Goal: Transaction & Acquisition: Purchase product/service

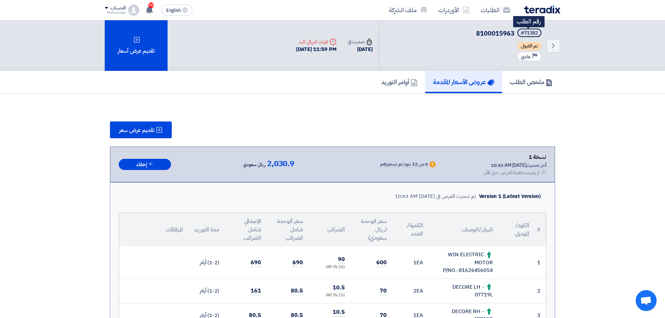
click at [534, 34] on div "#71382" at bounding box center [529, 33] width 17 height 5
copy div "71382"
click at [551, 49] on icon "Back" at bounding box center [553, 46] width 8 height 8
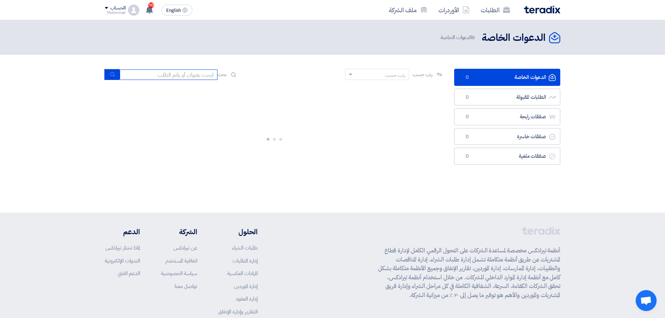
click at [169, 75] on input at bounding box center [169, 74] width 98 height 10
paste input "71382"
type input "71382"
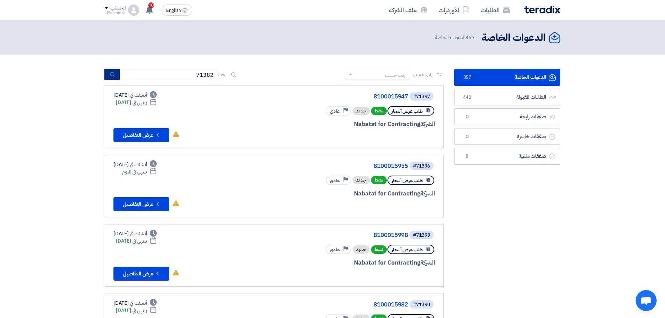
click at [109, 75] on button "submit" at bounding box center [111, 74] width 15 height 11
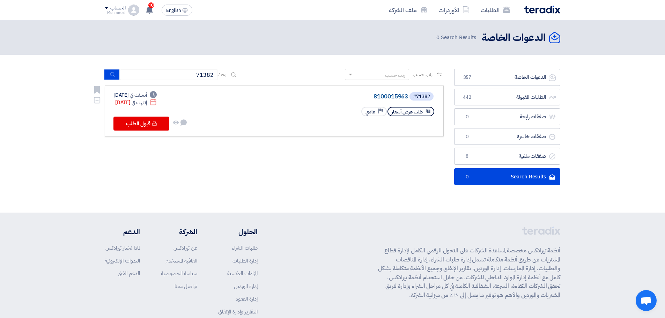
click at [371, 97] on link "8100015963" at bounding box center [338, 97] width 140 height 6
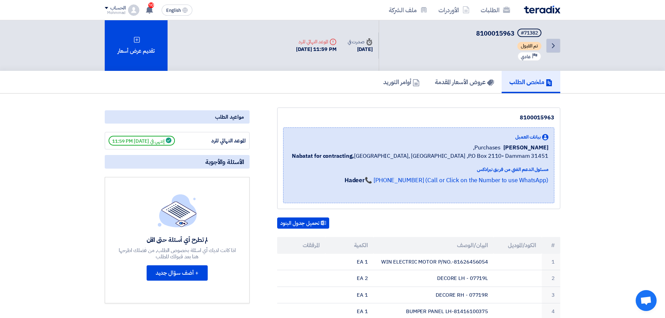
click at [553, 39] on link "Back" at bounding box center [553, 46] width 14 height 14
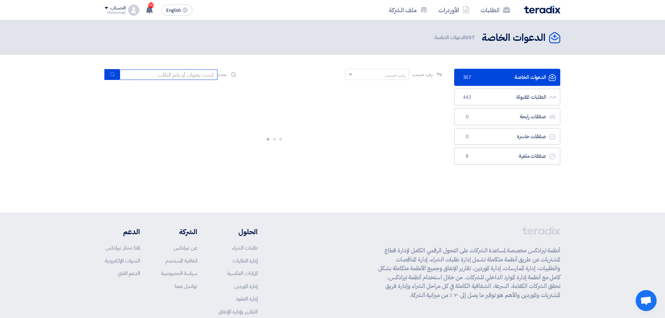
click at [209, 77] on input at bounding box center [169, 74] width 98 height 10
paste input "8100015994"
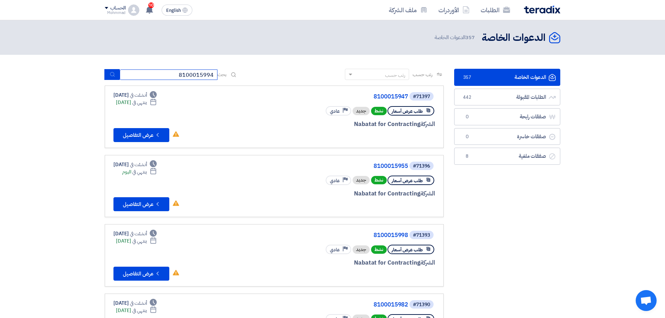
type input "8100015994"
click at [114, 69] on button "submit" at bounding box center [111, 74] width 15 height 11
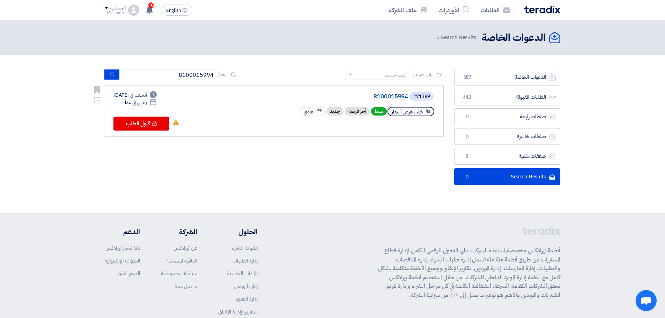
click at [403, 99] on link "8100015994" at bounding box center [338, 97] width 140 height 6
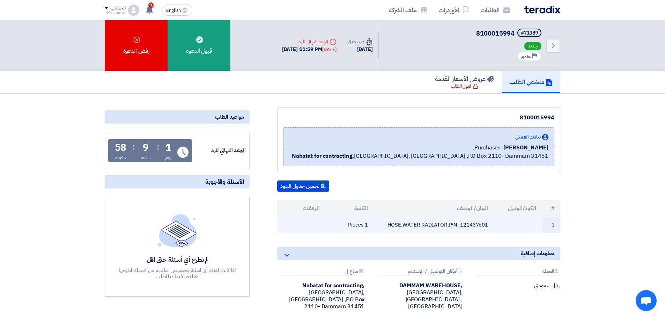
click at [476, 227] on td "HOSE,WATER,RADIATOR,P/N: 121437601" at bounding box center [433, 225] width 120 height 16
copy td "121437601"
click at [556, 208] on th "#" at bounding box center [551, 208] width 18 height 17
drag, startPoint x: 554, startPoint y: 211, endPoint x: 338, endPoint y: 219, distance: 216.2
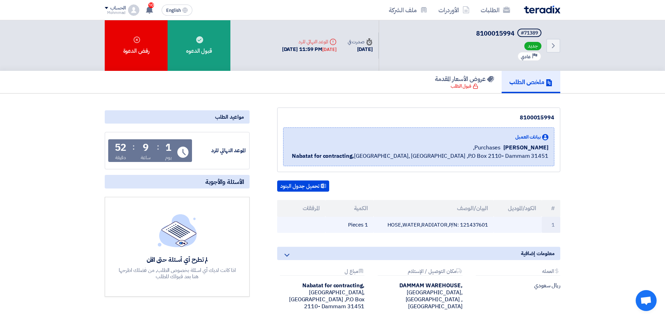
click at [338, 219] on table "# الكود/الموديل البيان/الوصف الكمية المرفقات 1 HOSE,WATER,RADIATOR,P/N: 1214376…" at bounding box center [418, 216] width 283 height 33
copy table "# الكود/الموديل البيان/الوصف الكمية المرفقات 1 HOSE,WATER,RADIATOR,P/N: 1214376…"
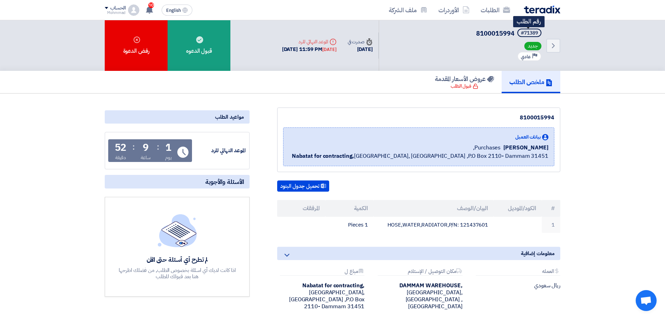
click at [531, 31] on div "#71389" at bounding box center [529, 33] width 17 height 5
copy div "71389"
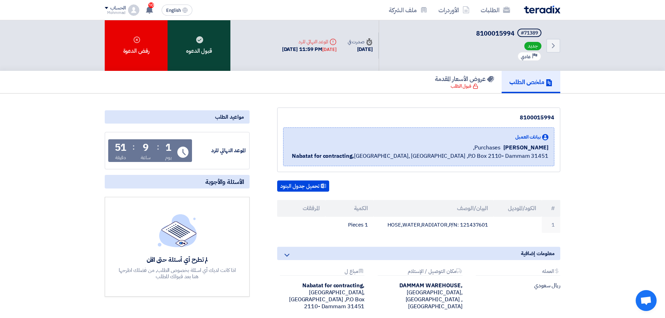
click at [217, 56] on div "قبول الدعوه" at bounding box center [199, 45] width 63 height 51
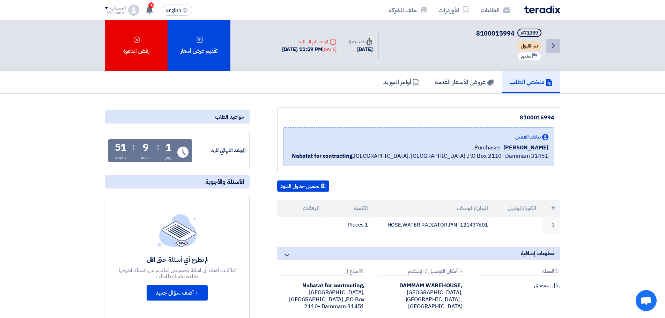
click at [551, 44] on icon "Back" at bounding box center [553, 46] width 8 height 8
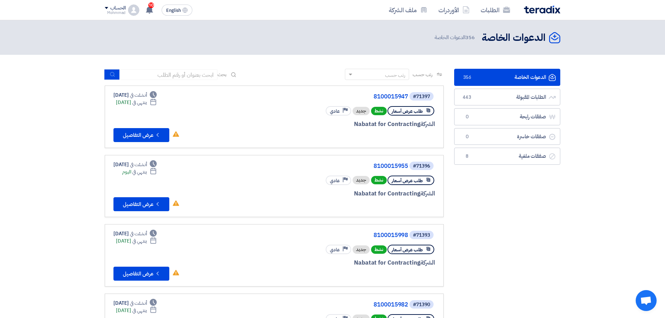
click at [158, 81] on div "رتب حسب رتب حسب بحث" at bounding box center [274, 77] width 339 height 17
click at [158, 80] on input at bounding box center [169, 74] width 98 height 10
paste input "8100015982"
type input "8100015982"
click at [109, 74] on button "submit" at bounding box center [111, 74] width 15 height 11
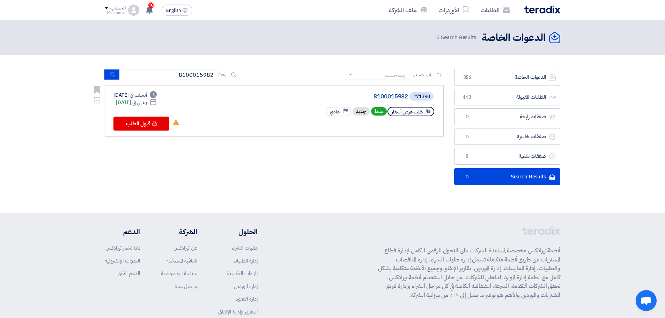
click at [394, 97] on link "8100015982" at bounding box center [338, 97] width 140 height 6
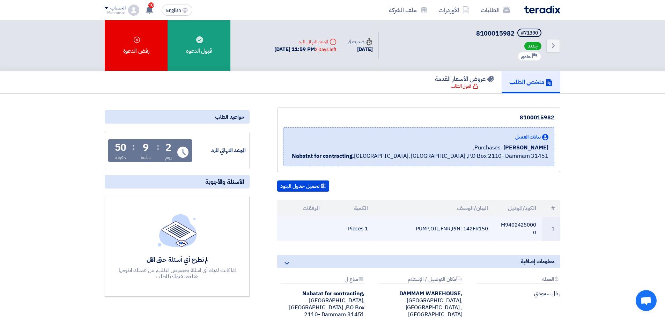
click at [516, 224] on td "M94024250000" at bounding box center [518, 229] width 48 height 24
copy td "M94024250000"
click at [477, 229] on td "PUMP,OIL,FNR,P/N: 142FR150" at bounding box center [433, 229] width 120 height 24
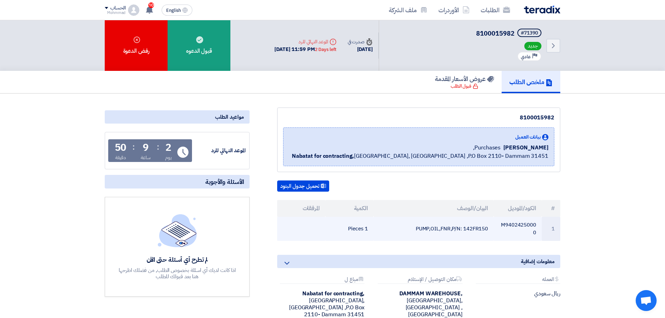
copy td "142FR150"
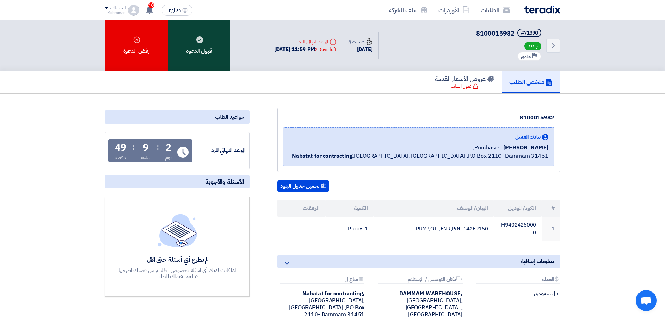
click at [189, 52] on div "قبول الدعوه" at bounding box center [199, 45] width 63 height 51
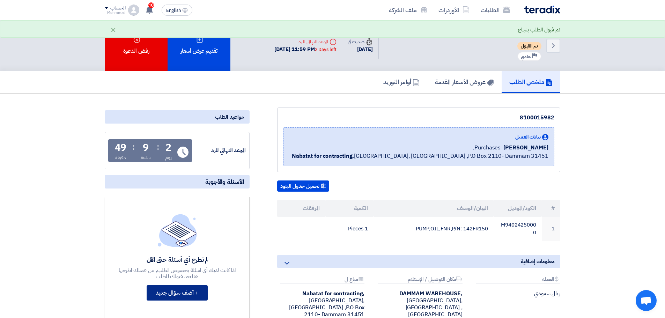
click at [185, 287] on button "+ أضف سؤال جديد" at bounding box center [177, 292] width 61 height 15
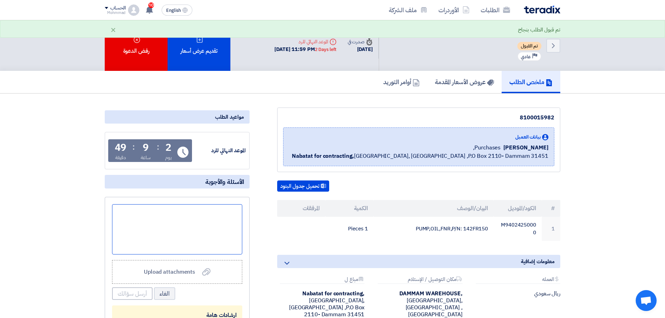
click at [193, 227] on div at bounding box center [177, 229] width 130 height 50
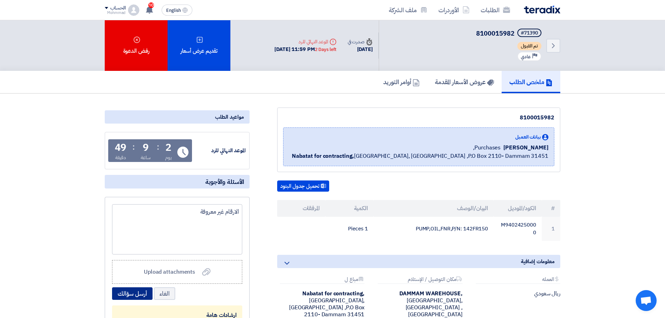
click at [129, 294] on button "أرسل سؤالك" at bounding box center [132, 293] width 40 height 13
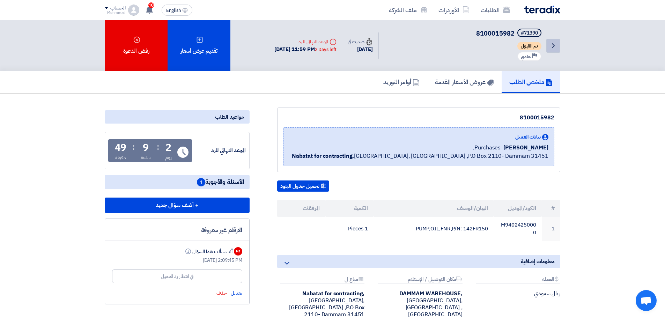
click at [555, 46] on icon "Back" at bounding box center [553, 46] width 8 height 8
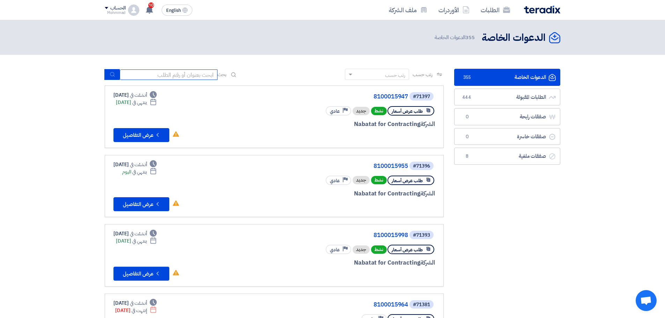
click at [139, 72] on input at bounding box center [169, 74] width 98 height 10
paste input "8100015998"
type input "8100015998"
click at [113, 73] on use "submit" at bounding box center [112, 74] width 5 height 5
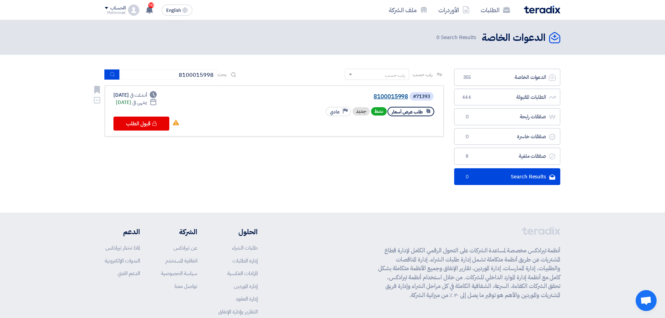
click at [390, 94] on link "8100015998" at bounding box center [338, 97] width 140 height 6
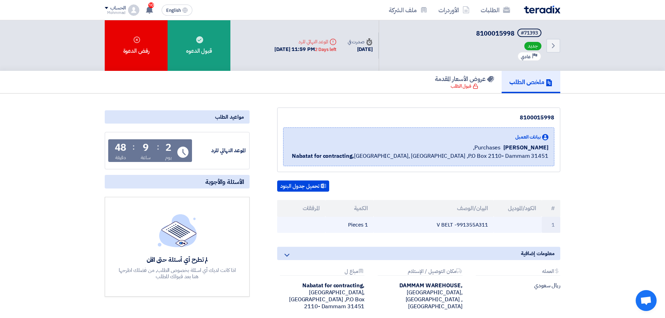
click at [475, 225] on td "V BELT -991355A311" at bounding box center [433, 225] width 120 height 16
copy td "991355A311"
click at [555, 40] on link "Back" at bounding box center [553, 46] width 14 height 14
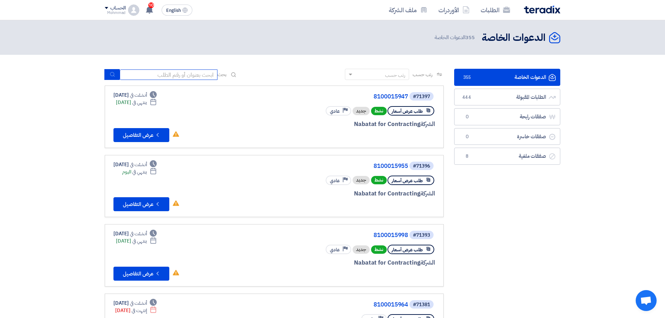
click at [178, 75] on input at bounding box center [169, 74] width 98 height 10
paste input "8100015955"
type input "8100015955"
click at [114, 72] on icon "submit" at bounding box center [113, 75] width 6 height 6
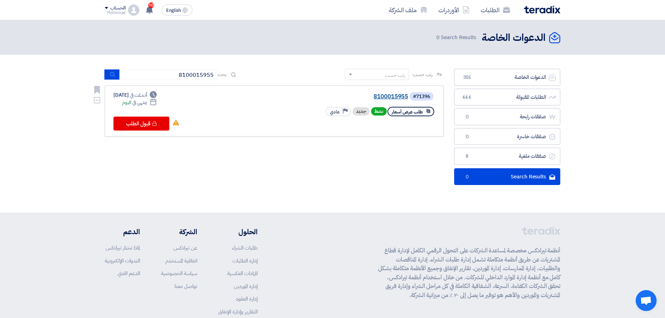
click at [376, 96] on link "8100015955" at bounding box center [338, 97] width 140 height 6
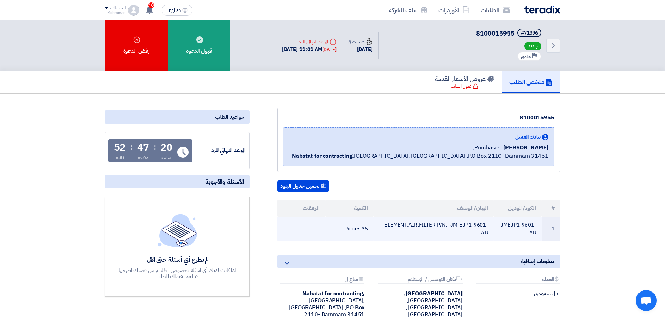
drag, startPoint x: 502, startPoint y: 225, endPoint x: 528, endPoint y: 232, distance: 27.2
click at [528, 232] on td "JMEJP1-9601-AB" at bounding box center [518, 229] width 48 height 24
copy td "MEJP1-9601-AB"
click at [501, 223] on td "JMEJP1-9601-AB" at bounding box center [518, 229] width 48 height 24
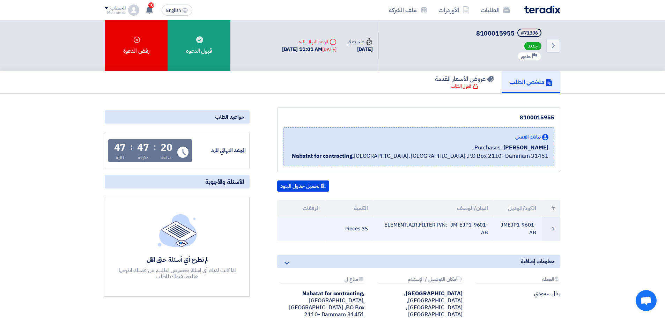
click at [496, 219] on div at bounding box center [496, 219] width 0 height 0
click at [506, 235] on td "JMEJP1-9601-AB" at bounding box center [518, 229] width 48 height 24
drag, startPoint x: 535, startPoint y: 230, endPoint x: 492, endPoint y: 228, distance: 42.7
click at [491, 228] on tr "1 JMEJP1-9601-AB ELEMENT,AIR,FILTER P/N:- JM-EJP1-9601-AB 35 Pieces" at bounding box center [418, 229] width 283 height 24
click at [500, 224] on td "JMEJP1-9601-AB" at bounding box center [518, 229] width 48 height 24
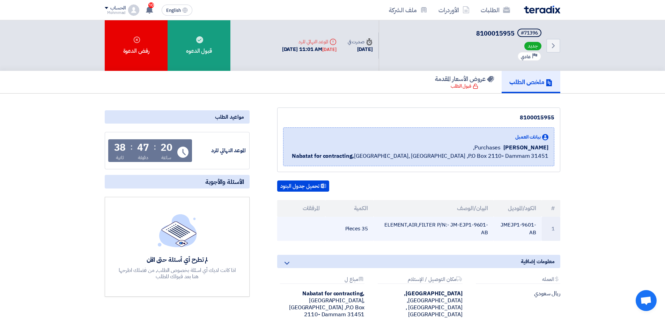
drag, startPoint x: 502, startPoint y: 226, endPoint x: 499, endPoint y: 223, distance: 3.7
click at [499, 223] on td "JMEJP1-9601-AB" at bounding box center [518, 229] width 48 height 24
click at [513, 227] on td "JMEJP1-9601-AB" at bounding box center [518, 229] width 48 height 24
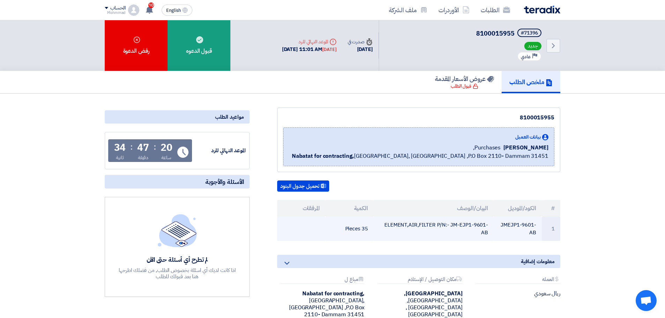
copy tr "JMEJP1-9601-AB"
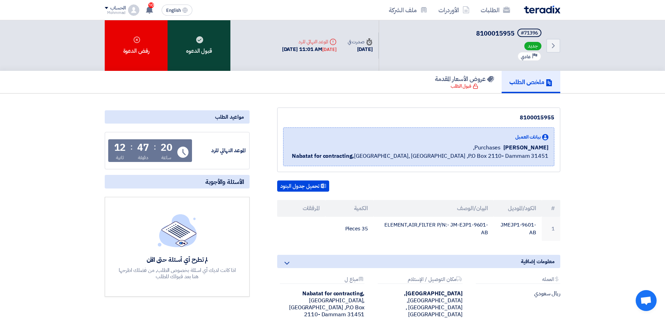
click at [212, 53] on div "قبول الدعوه" at bounding box center [199, 45] width 63 height 51
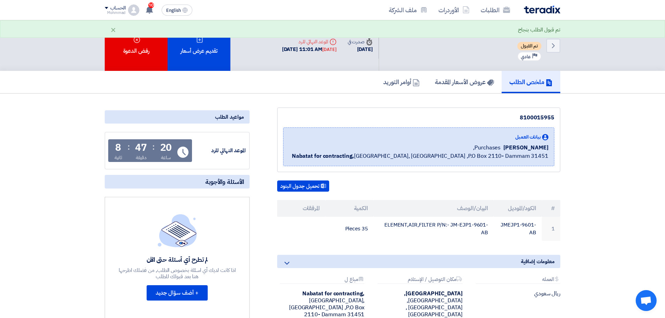
click at [212, 53] on div "تقديم عرض أسعار" at bounding box center [199, 45] width 63 height 51
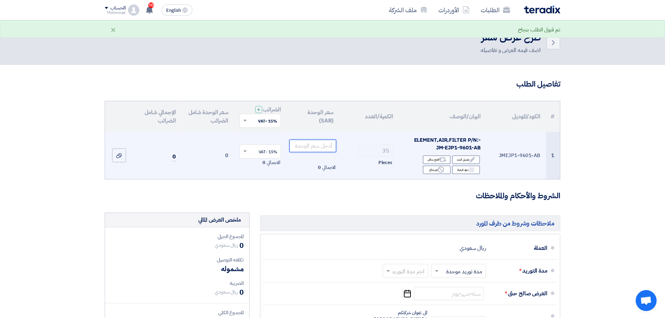
click at [312, 144] on input "number" at bounding box center [312, 146] width 47 height 13
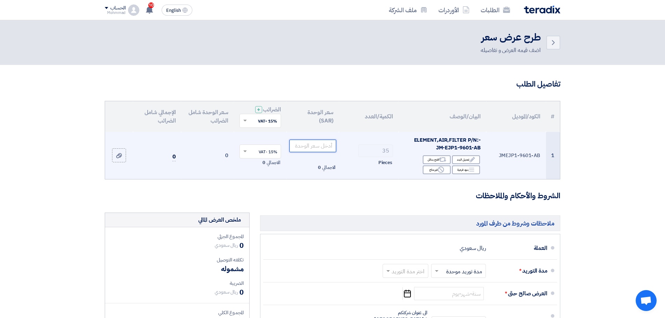
click at [316, 148] on input "number" at bounding box center [312, 146] width 47 height 13
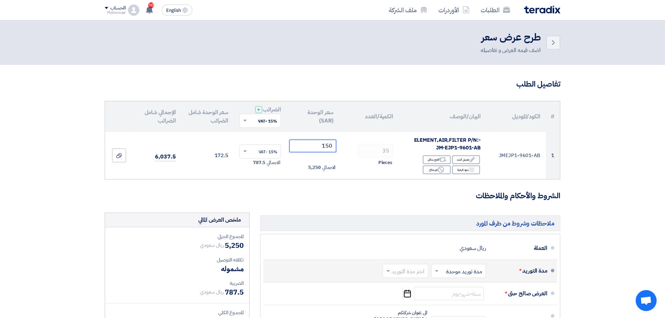
type input "150"
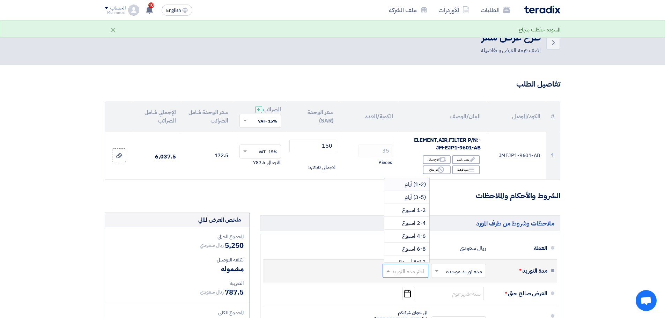
click at [410, 267] on input "text" at bounding box center [404, 272] width 42 height 10
click at [407, 183] on span "(1-2) أيام" at bounding box center [415, 184] width 21 height 8
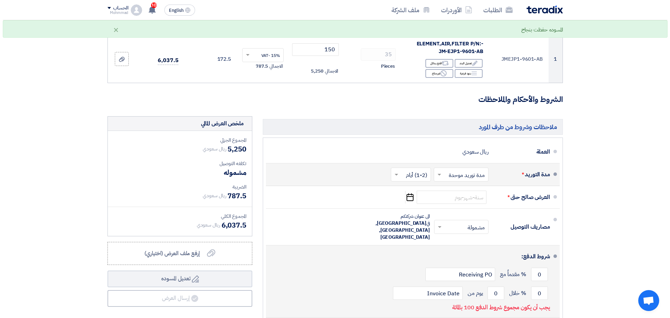
scroll to position [105, 0]
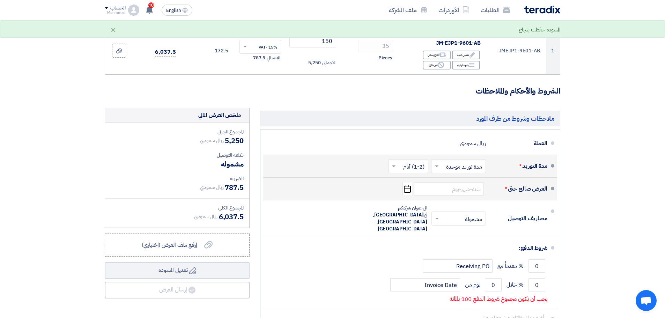
click at [408, 189] on icon "Pick a date" at bounding box center [406, 189] width 9 height 13
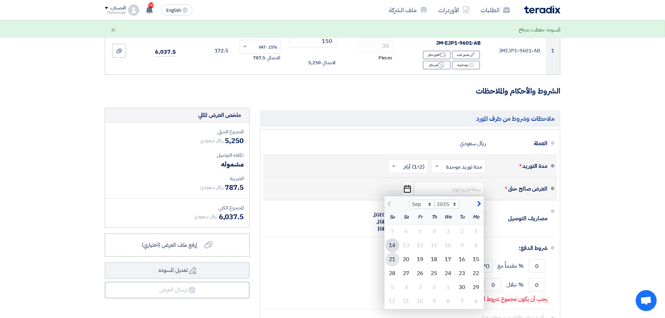
click at [391, 260] on div "21" at bounding box center [392, 259] width 14 height 14
type input "[DATE]"
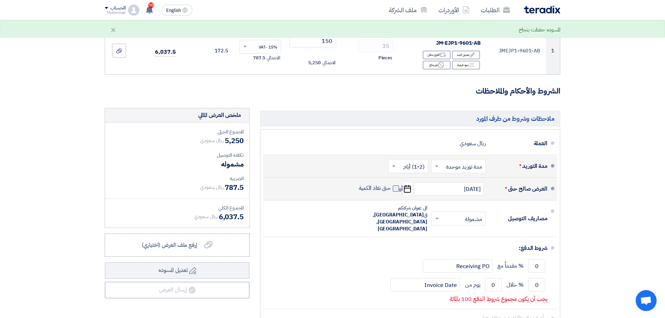
click at [392, 186] on label "حتى نفاذ الكمية" at bounding box center [379, 188] width 40 height 7
click at [391, 186] on input "حتى نفاذ الكمية" at bounding box center [374, 191] width 34 height 13
checkbox input "true"
click at [405, 190] on icon "Pick a date" at bounding box center [406, 189] width 9 height 13
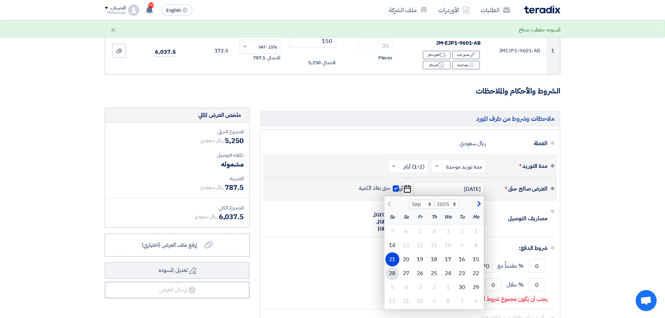
click at [392, 274] on div "28" at bounding box center [392, 273] width 14 height 14
type input "[DATE]"
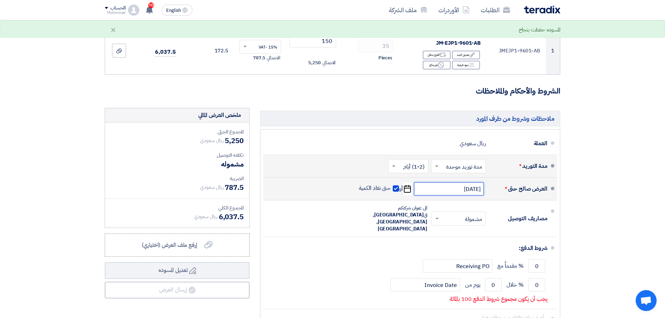
click at [430, 190] on input "[DATE]" at bounding box center [449, 188] width 70 height 13
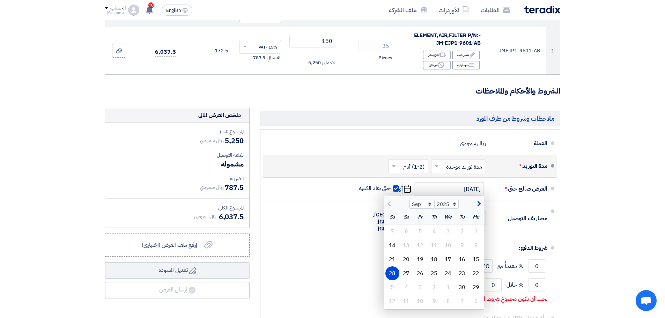
click at [623, 215] on section "تفاصيل الطلب # الكود/الموديل البيان/الوصف الكمية/العدد سعر الوحدة (SAR) الضرائب…" at bounding box center [332, 166] width 665 height 412
click at [391, 274] on div "28" at bounding box center [392, 273] width 14 height 14
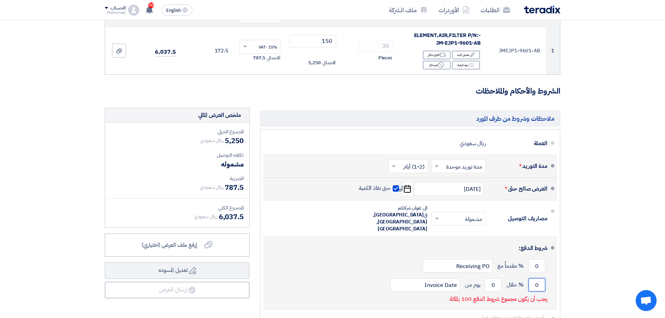
click at [543, 278] on input "0" at bounding box center [536, 284] width 17 height 13
type input "100"
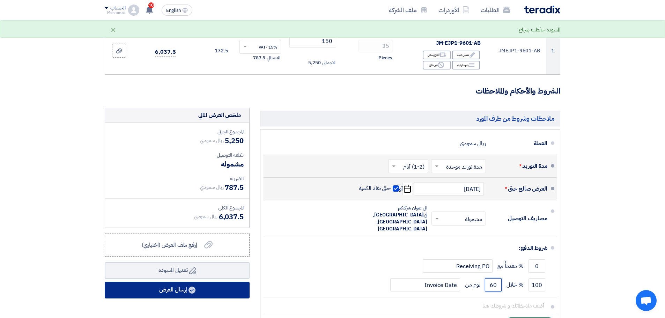
type input "60"
click at [187, 286] on button "إرسال العرض" at bounding box center [177, 290] width 145 height 17
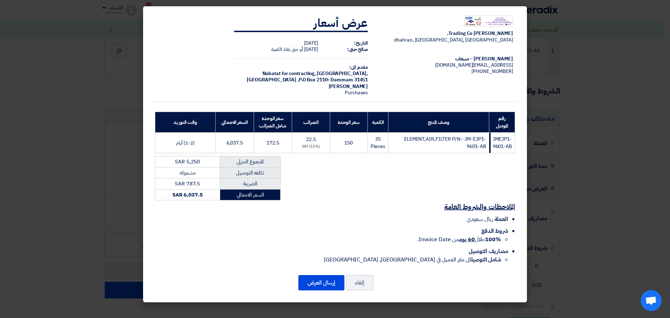
click at [313, 279] on div "[PERSON_NAME] Trading Co. [GEOGRAPHIC_DATA], [GEOGRAPHIC_DATA], [GEOGRAPHIC_DAT…" at bounding box center [335, 154] width 384 height 296
click at [313, 284] on button "إرسال العرض" at bounding box center [321, 282] width 46 height 15
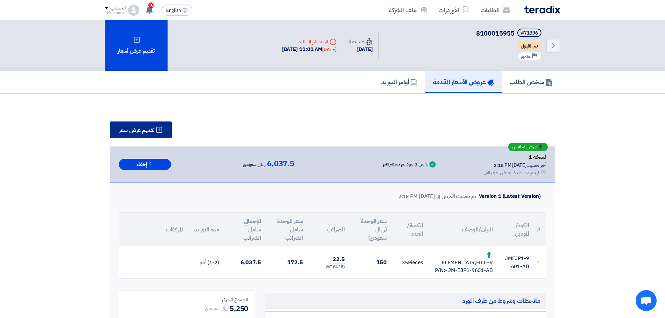
click at [120, 131] on span "تقديم عرض سعر" at bounding box center [136, 130] width 35 height 6
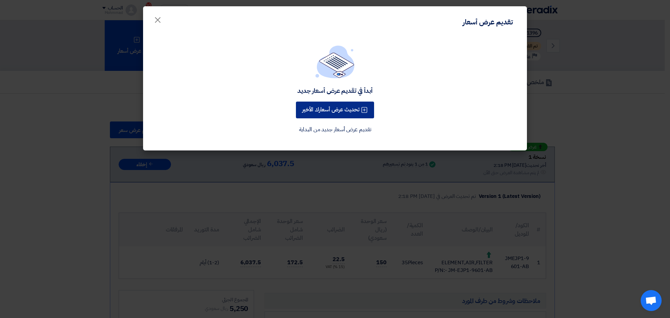
click at [315, 107] on button "تحديث عرض أسعارك الأخير" at bounding box center [335, 110] width 78 height 17
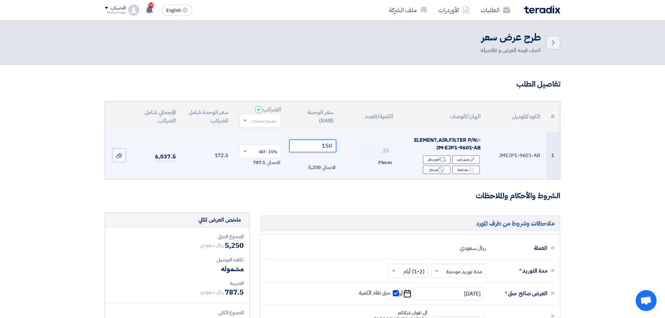
click at [333, 146] on input "150" at bounding box center [312, 146] width 47 height 13
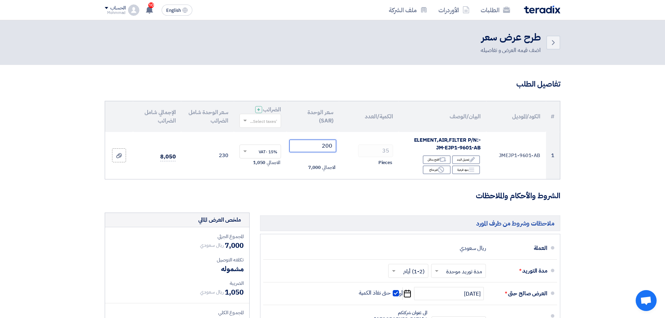
type input "200"
click at [626, 173] on section "تفاصيل الطلب # الكود/الموديل البيان/الوصف الكمية/العدد سعر الوحدة (SAR) الضرائب…" at bounding box center [332, 265] width 665 height 400
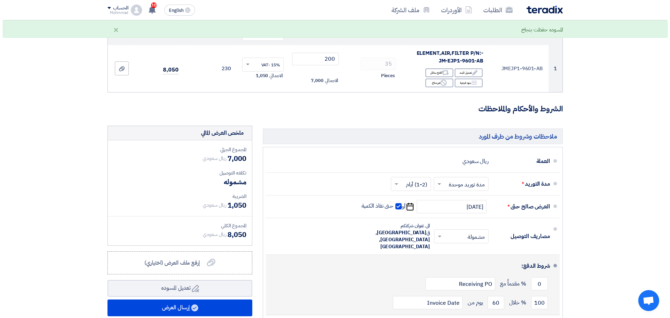
scroll to position [140, 0]
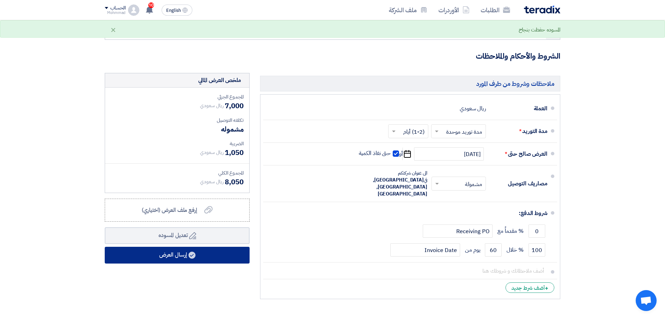
click at [237, 253] on button "إرسال العرض" at bounding box center [177, 255] width 145 height 17
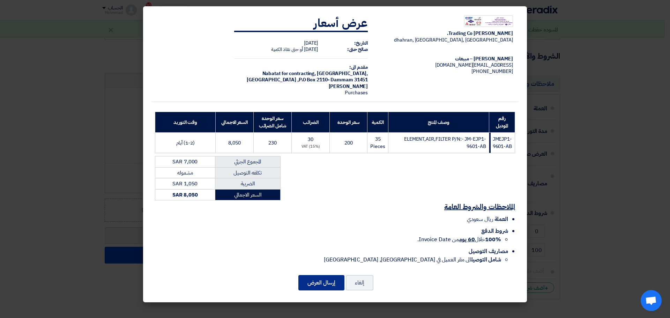
click at [334, 290] on button "إرسال العرض" at bounding box center [321, 282] width 46 height 15
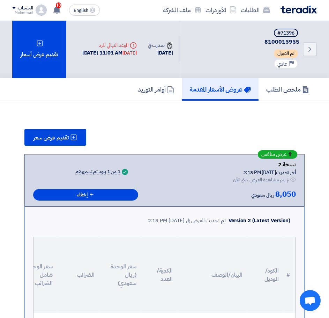
scroll to position [140, 0]
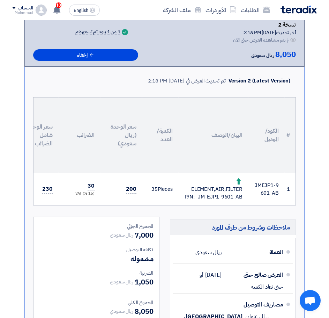
drag, startPoint x: 290, startPoint y: 135, endPoint x: 183, endPoint y: 162, distance: 110.6
click at [175, 173] on table "# الكود/الموديل البيان/الوصف الكمية/العدد سعر الوحدة (ريال سعودي) الضرائب سعر ا…" at bounding box center [116, 150] width 357 height 107
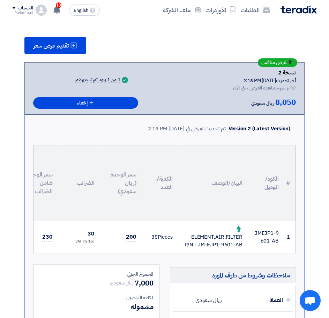
scroll to position [0, 0]
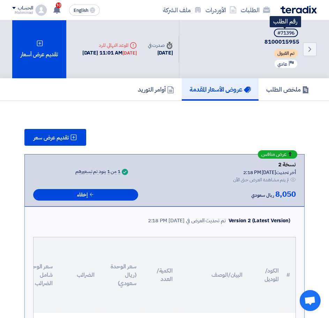
click at [289, 35] on div "#71396" at bounding box center [285, 33] width 17 height 5
copy div "71396"
click at [312, 53] on icon "Back" at bounding box center [310, 49] width 8 height 8
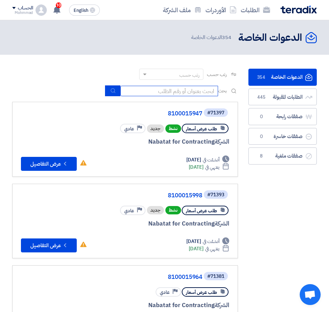
click at [172, 92] on input at bounding box center [169, 91] width 98 height 10
paste input "71396"
type input "71396"
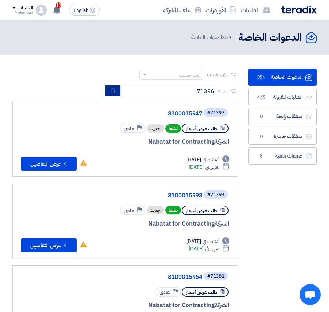
click at [117, 89] on button "submit" at bounding box center [112, 91] width 15 height 11
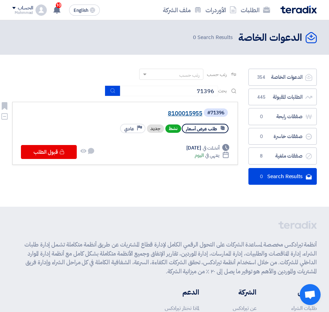
click at [193, 114] on link "8100015955" at bounding box center [133, 114] width 140 height 6
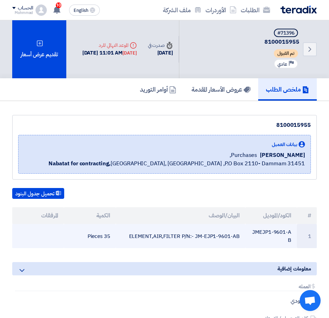
drag, startPoint x: 310, startPoint y: 215, endPoint x: 83, endPoint y: 235, distance: 227.7
click at [83, 235] on table "# الكود/الموديل البيان/الوصف الكمية المرفقات 1 JMEJP1-9601-AB ELEMENT,AIR,FILTE…" at bounding box center [164, 227] width 305 height 41
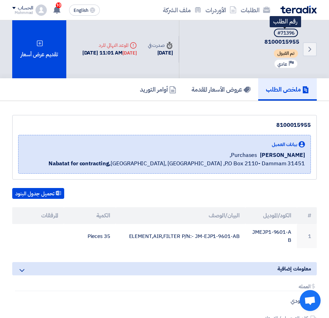
click at [286, 31] on div "#71396" at bounding box center [285, 33] width 17 height 5
click at [312, 51] on icon "Back" at bounding box center [310, 49] width 8 height 8
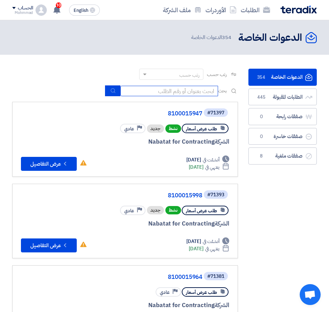
click at [181, 91] on input at bounding box center [169, 91] width 98 height 10
paste input "8100015947"
type input "8100015947"
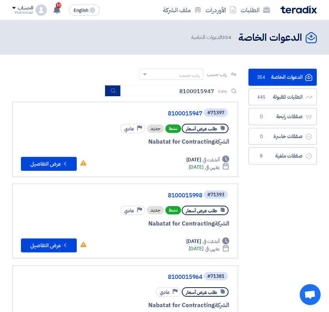
click at [111, 91] on use "submit" at bounding box center [113, 91] width 5 height 5
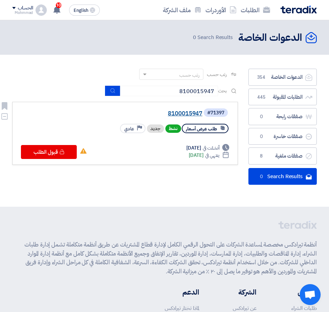
click at [191, 115] on link "8100015947" at bounding box center [133, 114] width 140 height 6
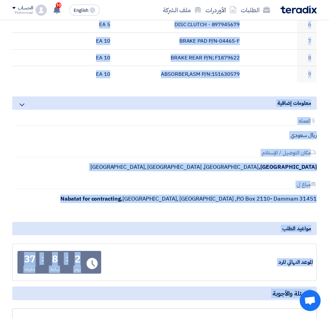
scroll to position [322, 0]
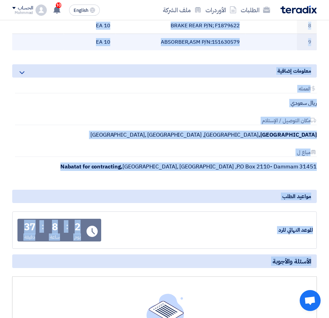
drag, startPoint x: 310, startPoint y: 216, endPoint x: 96, endPoint y: 42, distance: 275.9
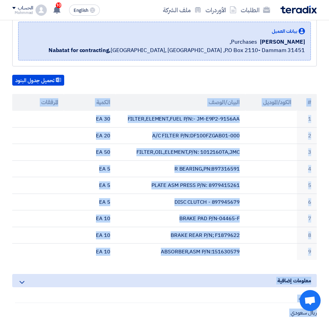
scroll to position [0, 0]
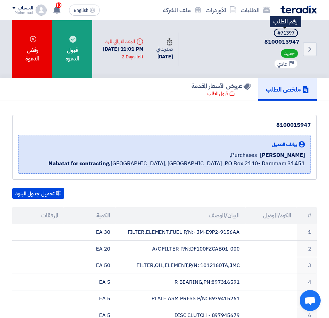
click at [287, 34] on div "#71397" at bounding box center [285, 33] width 17 height 5
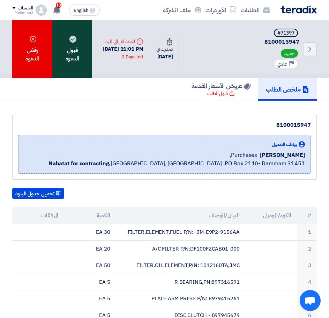
click at [79, 65] on div "قبول الدعوه" at bounding box center [72, 49] width 40 height 58
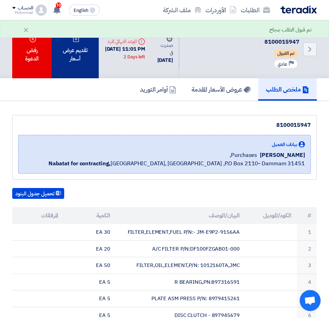
click at [80, 47] on div "تقديم عرض أسعار" at bounding box center [75, 49] width 47 height 58
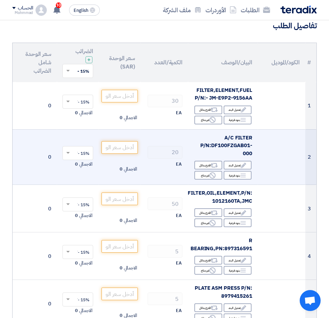
scroll to position [70, 0]
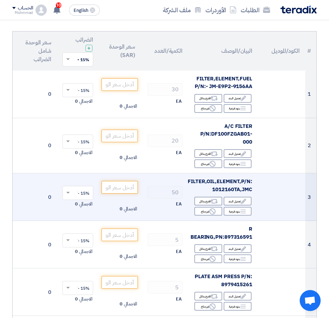
click at [227, 187] on span "FILTER,OIL,ELEMENT,P/N: 1012160TA,JMC" at bounding box center [220, 185] width 65 height 16
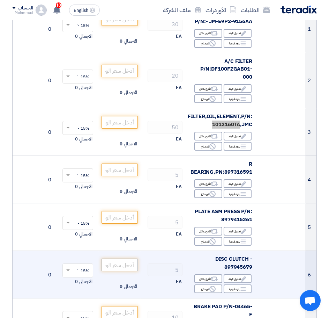
scroll to position [140, 0]
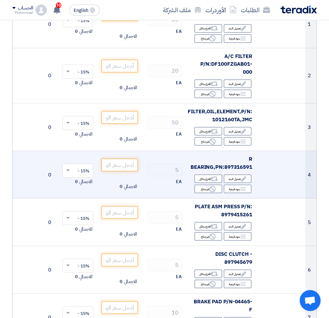
click at [237, 168] on span "R BEARING,PN:897316591" at bounding box center [222, 163] width 62 height 16
click at [120, 168] on input "number" at bounding box center [120, 164] width 36 height 13
click at [118, 167] on input "number" at bounding box center [120, 164] width 36 height 13
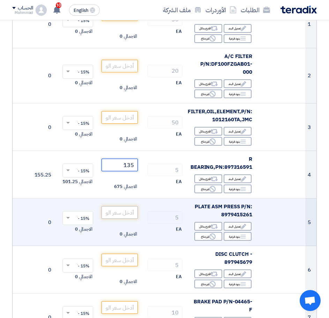
type input "135"
click at [125, 213] on input "number" at bounding box center [120, 212] width 36 height 13
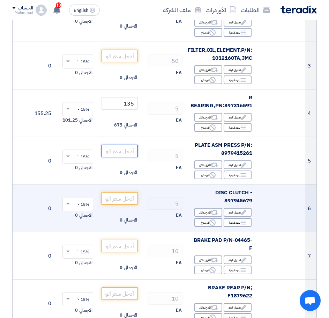
scroll to position [209, 0]
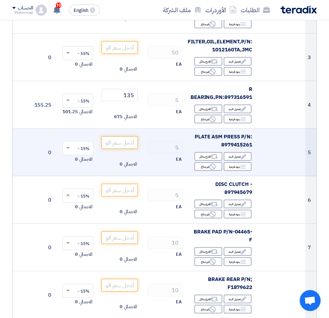
click at [234, 143] on span "PLATE ASM PRESS P/N: 8979415261" at bounding box center [224, 141] width 58 height 16
click at [125, 143] on input "number" at bounding box center [120, 142] width 36 height 13
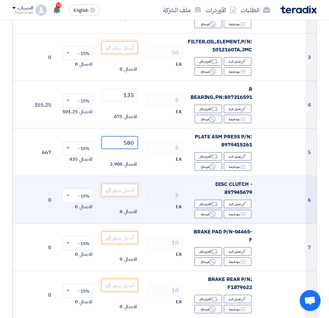
type input "580"
click at [120, 191] on input "number" at bounding box center [120, 190] width 36 height 13
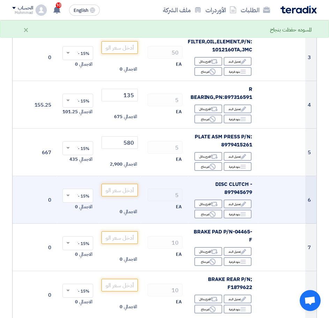
click at [239, 191] on span "DISC CLUTCH - 897945679" at bounding box center [233, 188] width 37 height 16
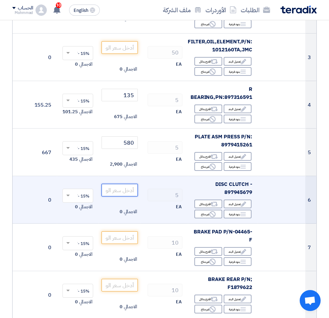
click at [126, 190] on input "number" at bounding box center [120, 190] width 36 height 13
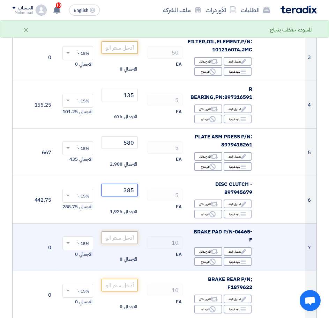
type input "385"
click at [120, 236] on input "number" at bounding box center [120, 237] width 36 height 13
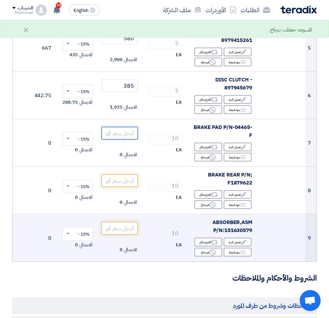
scroll to position [314, 0]
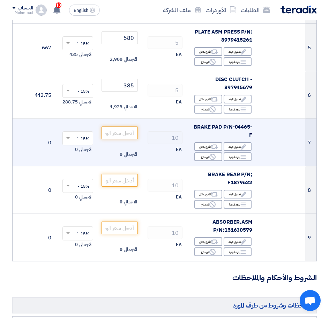
click at [241, 126] on span "BRAKE PAD P/N-04465-F" at bounding box center [223, 131] width 59 height 16
click at [240, 126] on span "BRAKE PAD P/N-04465-F" at bounding box center [223, 131] width 59 height 16
click at [239, 132] on div "BRAKE PAD P/N-04465-F" at bounding box center [223, 131] width 59 height 16
drag, startPoint x: 235, startPoint y: 127, endPoint x: 252, endPoint y: 140, distance: 21.4
click at [252, 140] on td "BRAKE PAD P/N-04465-F Edit تعديل البند Alternative اقترح بدائل Breakdown بنود ف…" at bounding box center [223, 142] width 70 height 47
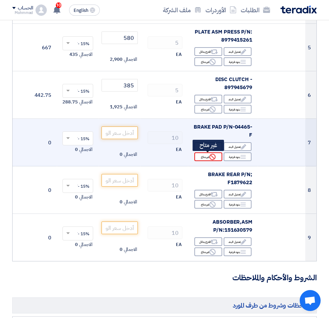
click at [209, 157] on icon "Reject" at bounding box center [212, 157] width 6 height 6
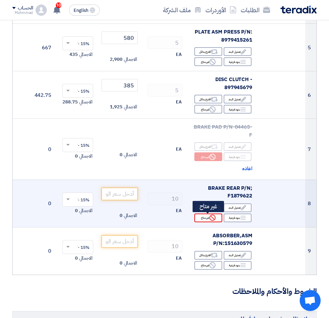
click at [212, 217] on use at bounding box center [212, 217] width 6 height 6
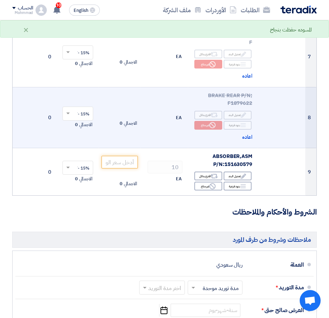
scroll to position [419, 0]
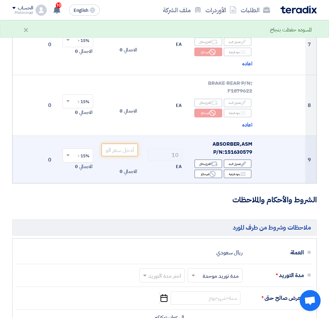
click at [242, 154] on span "ABSORBER,ASM P/N:151630579" at bounding box center [233, 148] width 40 height 16
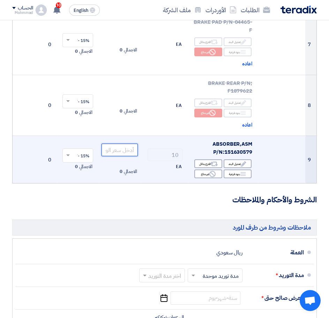
click at [126, 150] on input "number" at bounding box center [120, 149] width 36 height 13
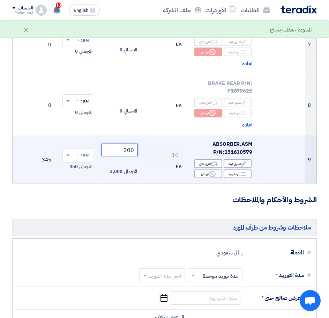
type input "300"
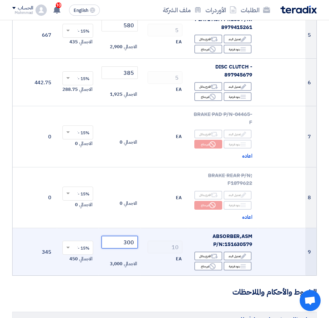
scroll to position [314, 0]
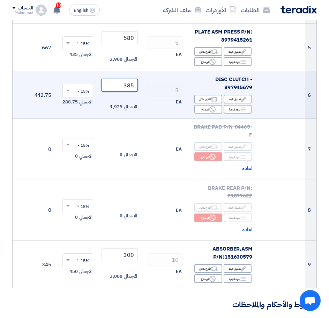
click at [123, 84] on input "385" at bounding box center [120, 85] width 36 height 13
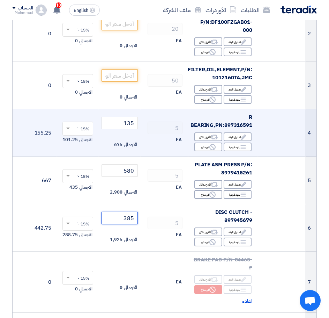
scroll to position [175, 0]
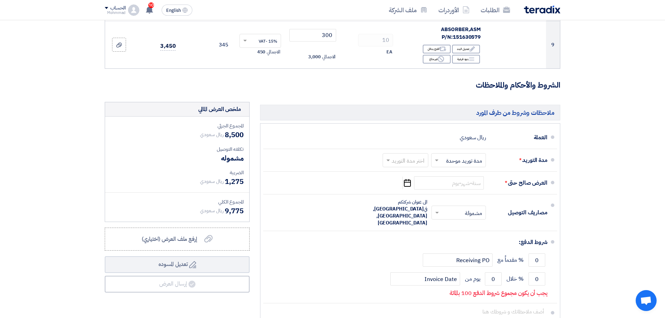
scroll to position [489, 0]
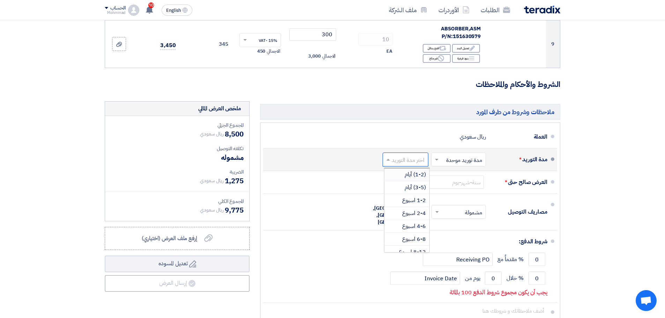
click at [394, 158] on input "text" at bounding box center [404, 160] width 42 height 10
click at [398, 175] on div "(1-2) أيام" at bounding box center [406, 174] width 45 height 13
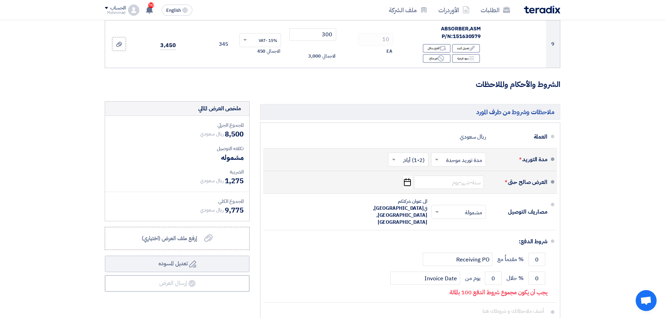
click at [403, 181] on icon "Pick a date" at bounding box center [406, 182] width 9 height 13
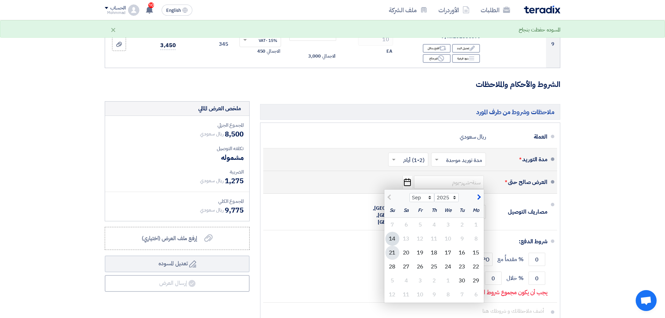
click at [394, 252] on div "21" at bounding box center [392, 253] width 14 height 14
type input "[DATE]"
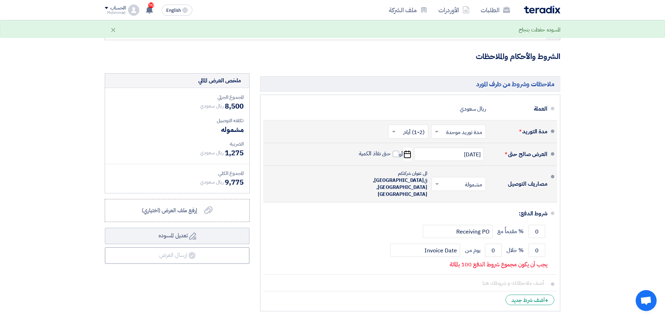
scroll to position [558, 0]
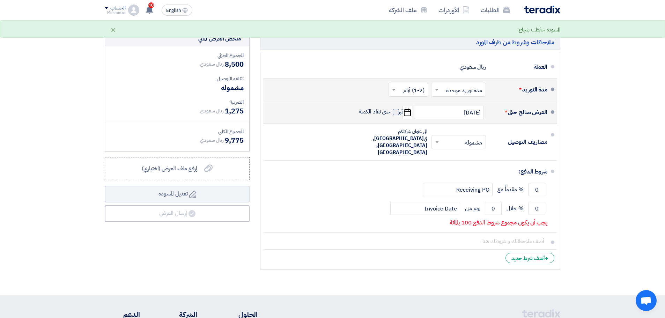
click at [394, 112] on span at bounding box center [396, 112] width 6 height 6
click at [391, 112] on input "حتى نفاذ الكمية" at bounding box center [374, 114] width 34 height 13
checkbox input "true"
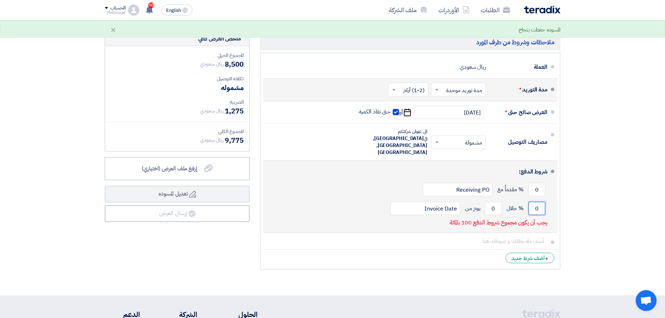
click at [539, 202] on input "0" at bounding box center [536, 208] width 17 height 13
type input "100"
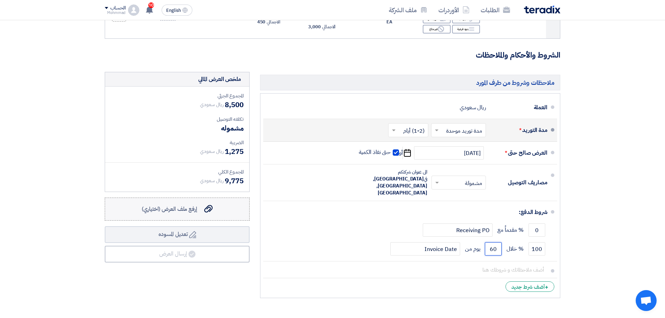
scroll to position [628, 0]
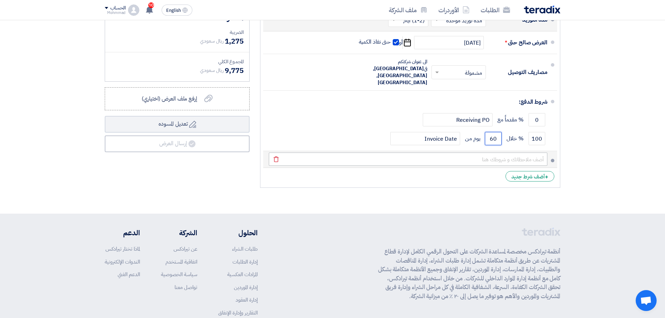
type input "60"
click at [485, 153] on input "text" at bounding box center [408, 159] width 279 height 13
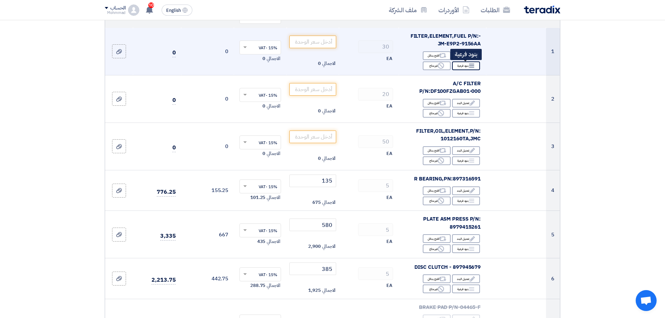
scroll to position [35, 0]
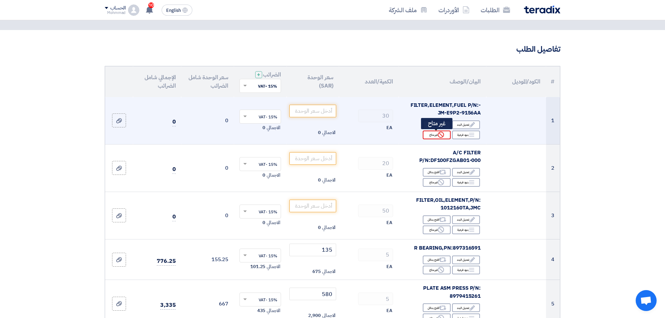
click at [432, 132] on div "Reject غير متاح" at bounding box center [437, 135] width 28 height 9
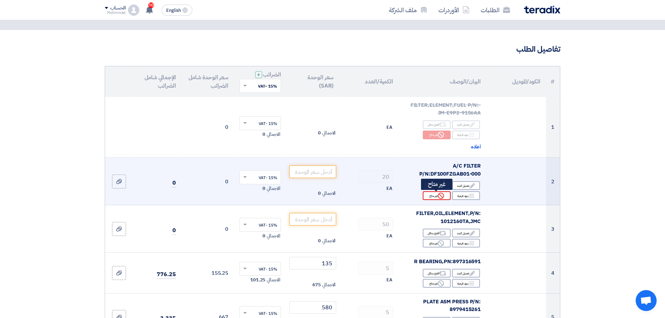
click at [433, 196] on div "Reject غير متاح" at bounding box center [437, 195] width 28 height 9
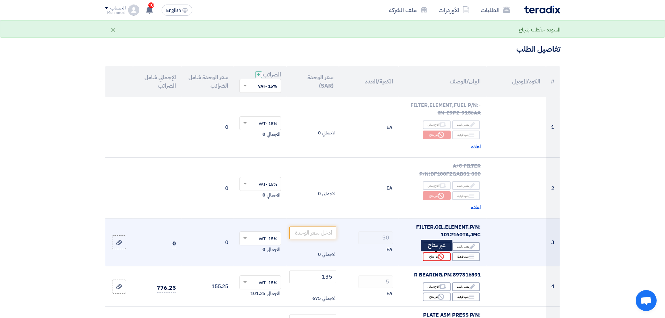
click at [432, 260] on div "Reject غير متاح" at bounding box center [437, 256] width 28 height 9
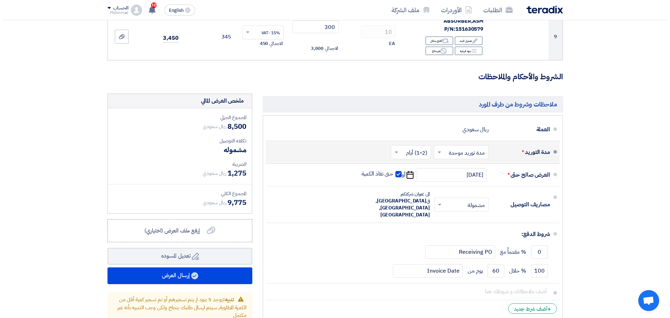
scroll to position [593, 0]
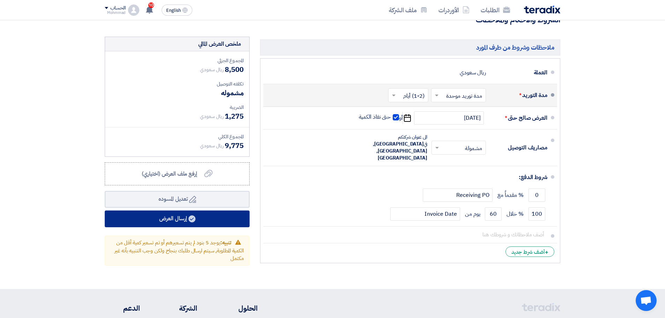
click at [181, 218] on button "إرسال العرض" at bounding box center [177, 218] width 145 height 17
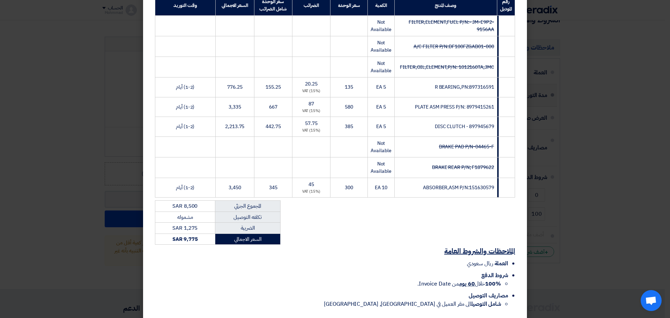
scroll to position [152, 0]
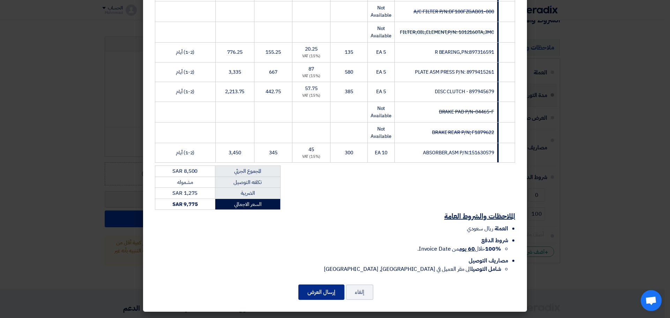
click at [331, 291] on button "إرسال العرض" at bounding box center [321, 291] width 46 height 15
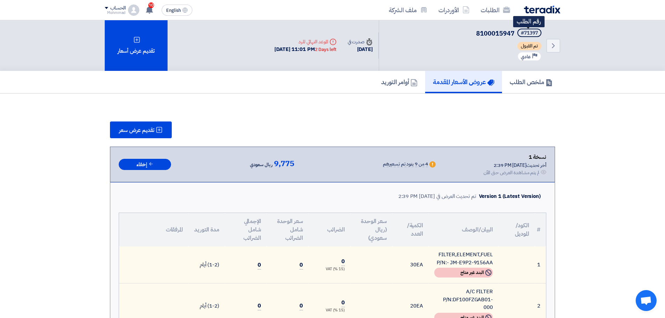
click at [534, 32] on div "#71397" at bounding box center [529, 33] width 17 height 5
click at [550, 40] on link "Back" at bounding box center [553, 46] width 14 height 14
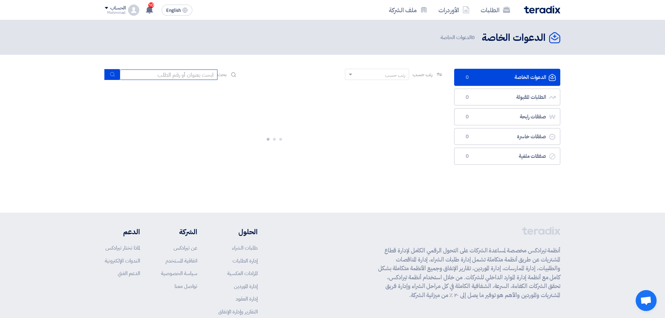
click at [164, 77] on input at bounding box center [169, 74] width 98 height 10
paste input "71397"
type input "71397"
click at [112, 77] on icon "submit" at bounding box center [113, 75] width 6 height 6
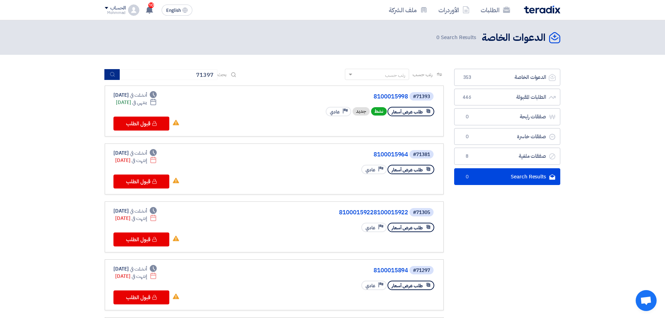
click at [109, 74] on button "submit" at bounding box center [111, 74] width 15 height 11
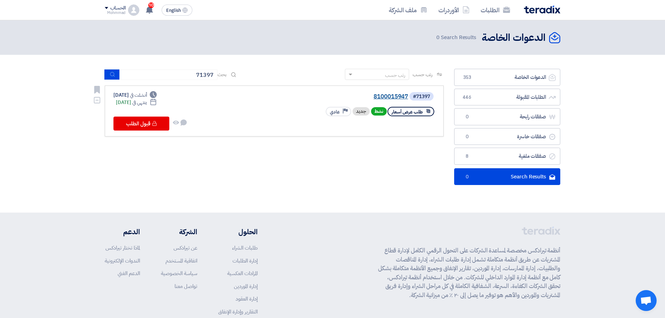
click at [394, 99] on link "8100015947" at bounding box center [338, 97] width 140 height 6
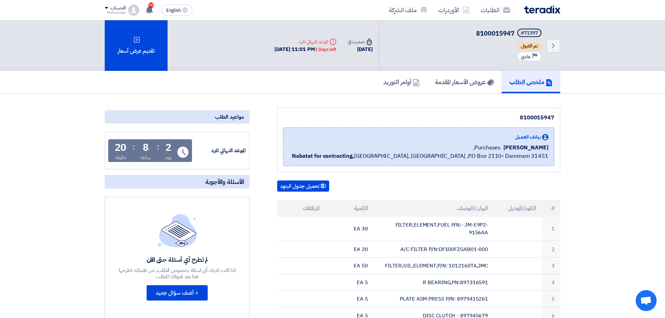
click at [178, 284] on div "لم تطرح أي أسئلة حتى الآن اذا كانت لديك أي اسئلة بخصوص الطلب, من فضلك اطرحها هن…" at bounding box center [177, 260] width 119 height 92
click at [178, 290] on button "+ أضف سؤال جديد" at bounding box center [177, 292] width 61 height 15
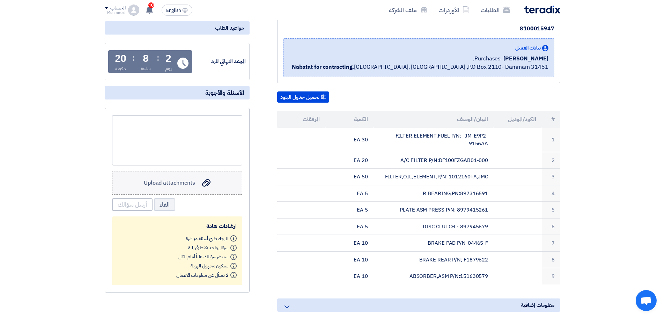
scroll to position [105, 0]
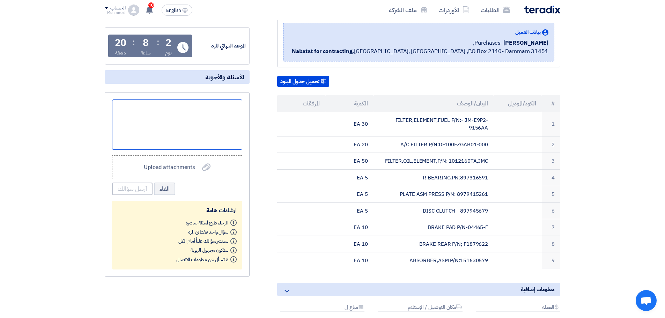
click at [214, 124] on div at bounding box center [177, 124] width 130 height 50
click at [212, 108] on div "البنود 7 و 8 الارقام ناقصة" at bounding box center [177, 124] width 130 height 50
click at [140, 188] on button "أرسل سؤالك" at bounding box center [132, 189] width 40 height 13
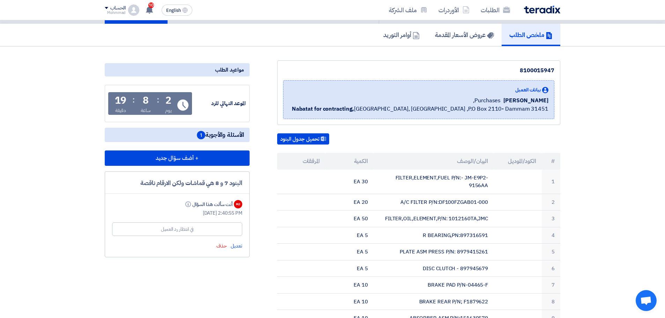
scroll to position [0, 0]
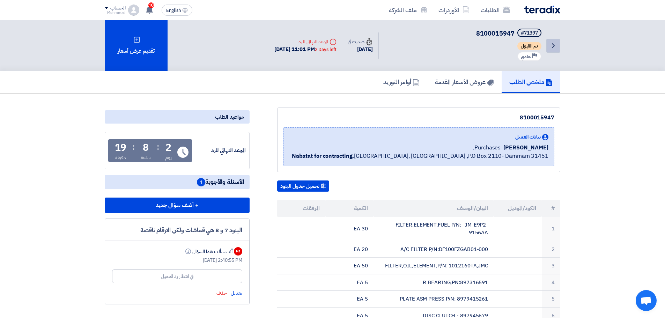
click at [554, 46] on use at bounding box center [553, 45] width 3 height 5
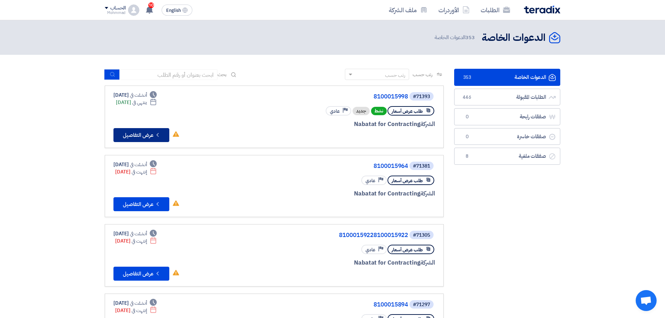
drag, startPoint x: 214, startPoint y: 273, endPoint x: 119, endPoint y: 137, distance: 165.7
click at [161, 77] on input at bounding box center [169, 74] width 98 height 10
paste input "71397"
type input "71397"
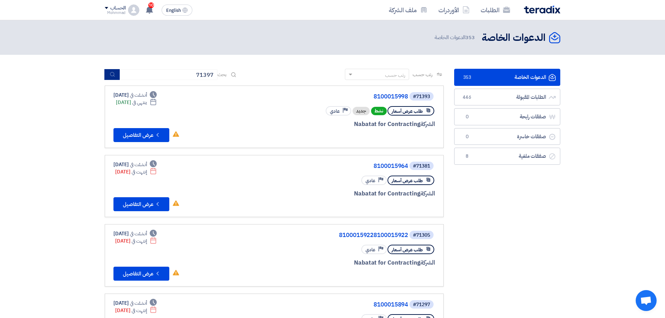
click at [112, 74] on icon "submit" at bounding box center [113, 75] width 6 height 6
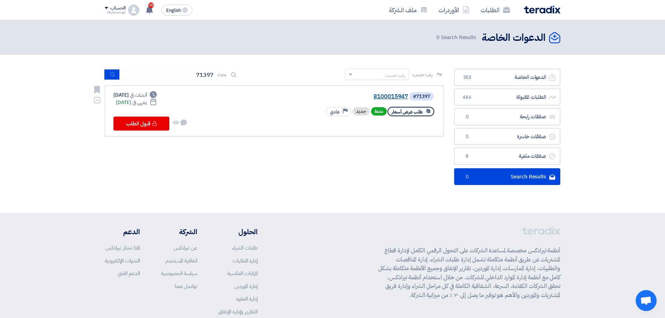
click at [391, 99] on link "8100015947" at bounding box center [338, 97] width 140 height 6
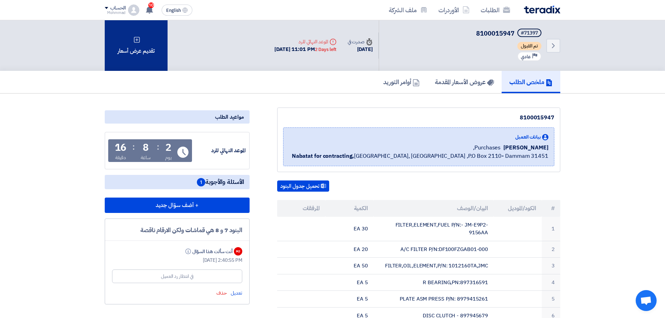
click at [140, 54] on div "تقديم عرض أسعار" at bounding box center [136, 45] width 63 height 51
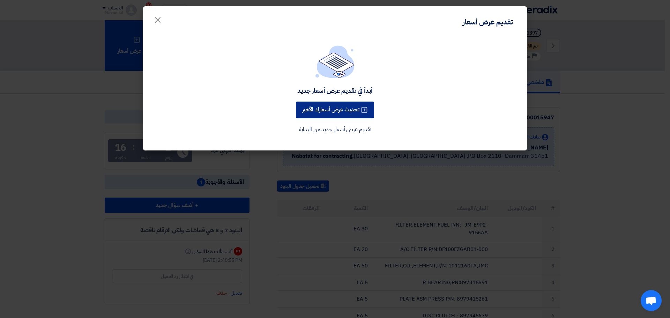
click at [343, 107] on button "تحديث عرض أسعارك الأخير" at bounding box center [335, 110] width 78 height 17
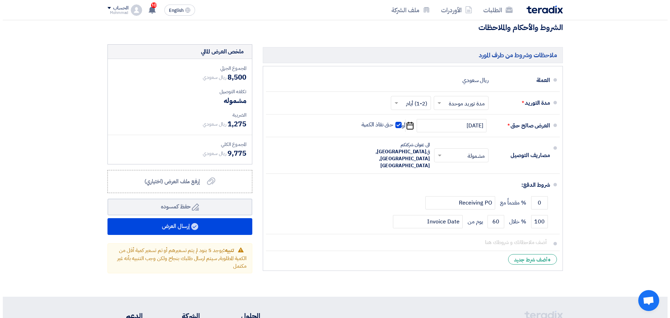
scroll to position [593, 0]
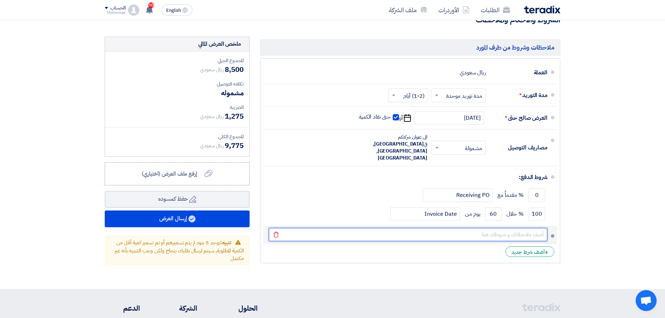
click at [465, 228] on input "text" at bounding box center [408, 234] width 279 height 13
paste input "001982"
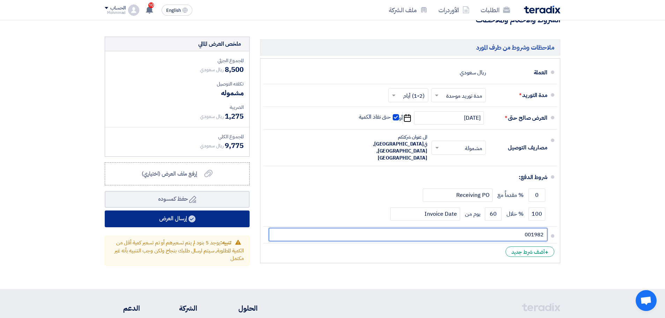
type input "001982"
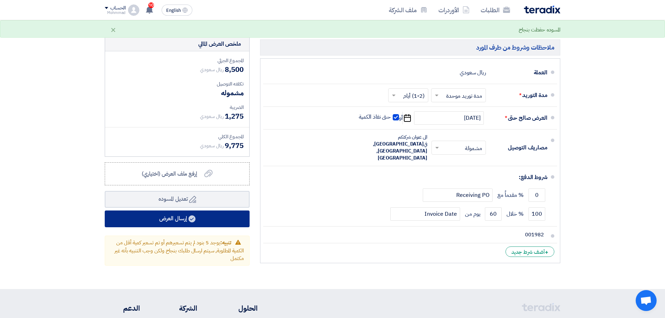
click at [199, 219] on button "إرسال العرض" at bounding box center [177, 218] width 145 height 17
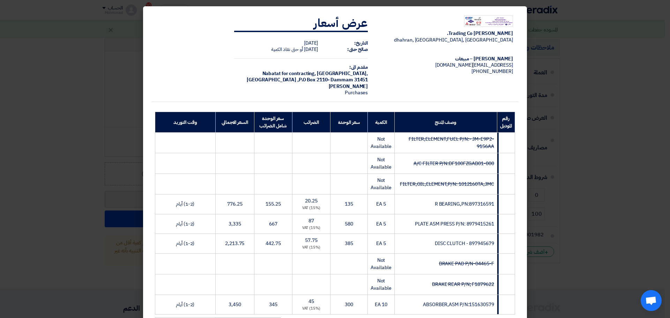
scroll to position [164, 0]
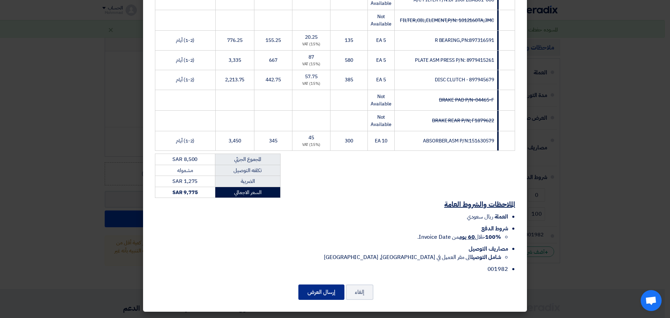
click at [336, 290] on button "إرسال العرض" at bounding box center [321, 291] width 46 height 15
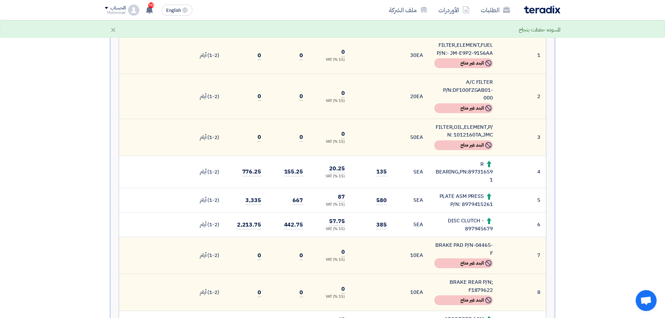
scroll to position [175, 0]
